Goal: Task Accomplishment & Management: Manage account settings

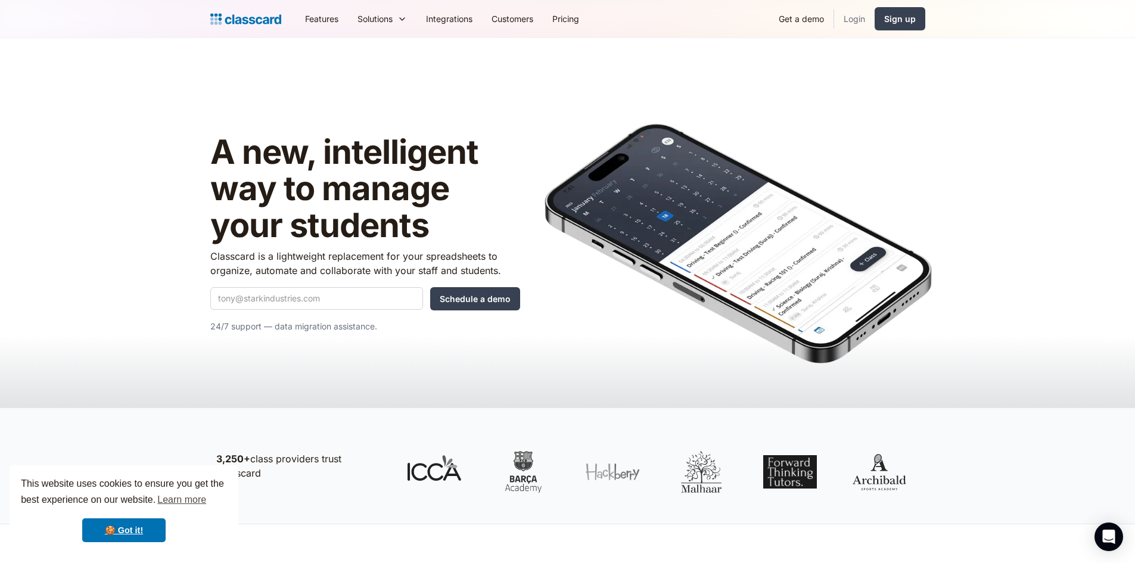
click at [853, 18] on link "Login" at bounding box center [854, 18] width 41 height 27
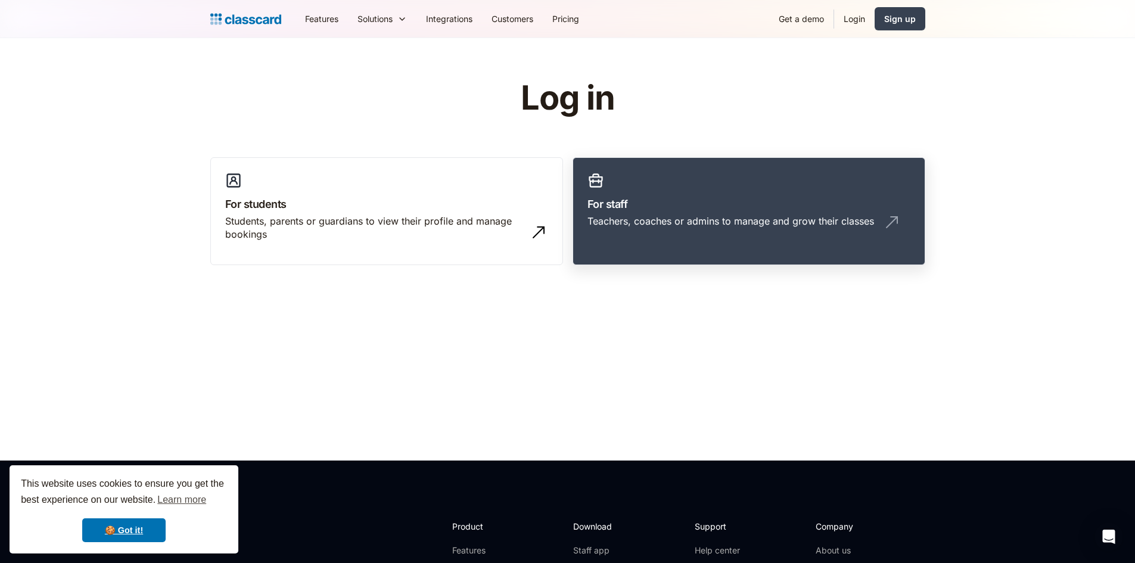
click at [707, 215] on div "Teachers, coaches or admins to manage and grow their classes" at bounding box center [730, 220] width 287 height 13
